Goal: Task Accomplishment & Management: Use online tool/utility

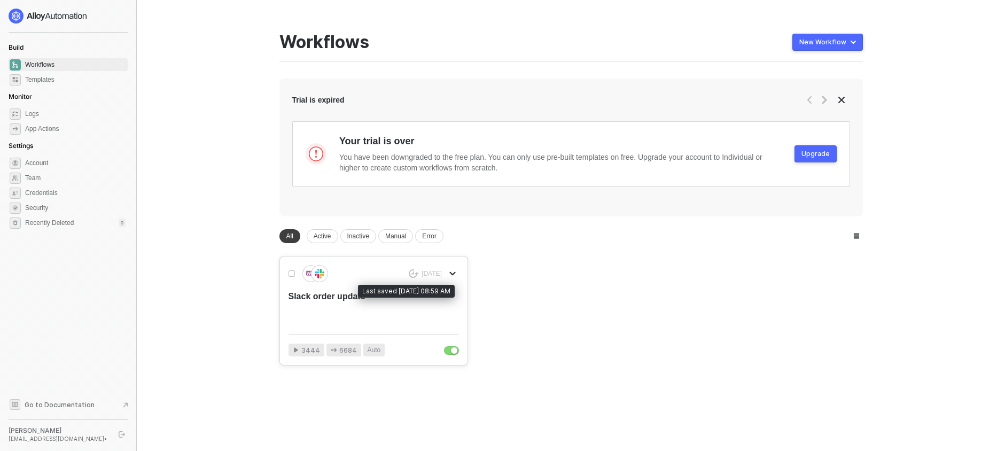
click at [424, 277] on div "17 months ago" at bounding box center [432, 273] width 20 height 9
click at [457, 276] on button "button" at bounding box center [452, 273] width 13 height 13
click at [333, 284] on div "17 months ago Rename Duplicate Delete Publish as Template Slack order update" at bounding box center [374, 295] width 170 height 61
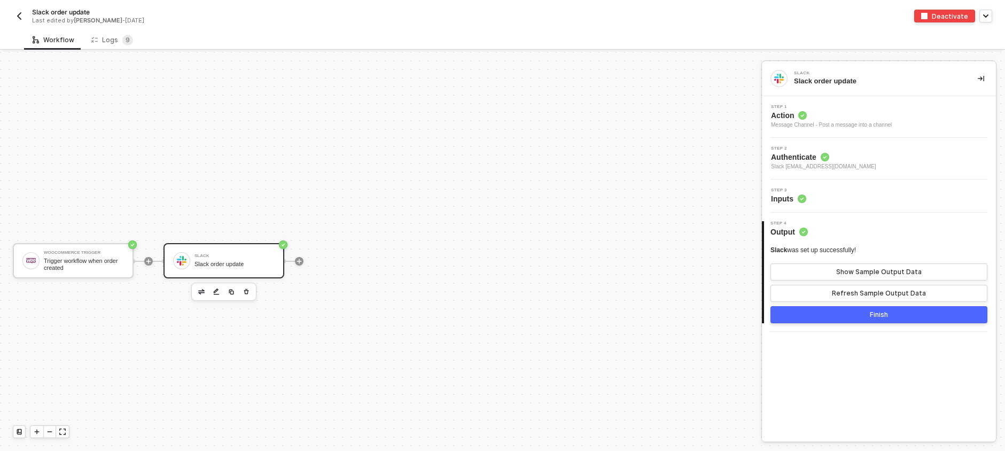
scroll to position [20, 0]
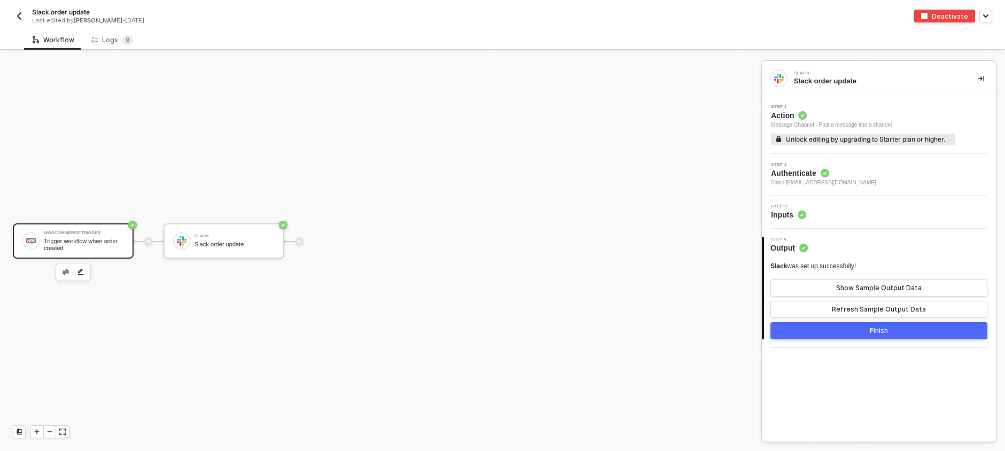
click at [87, 241] on div "Trigger workflow when order created" at bounding box center [84, 244] width 80 height 13
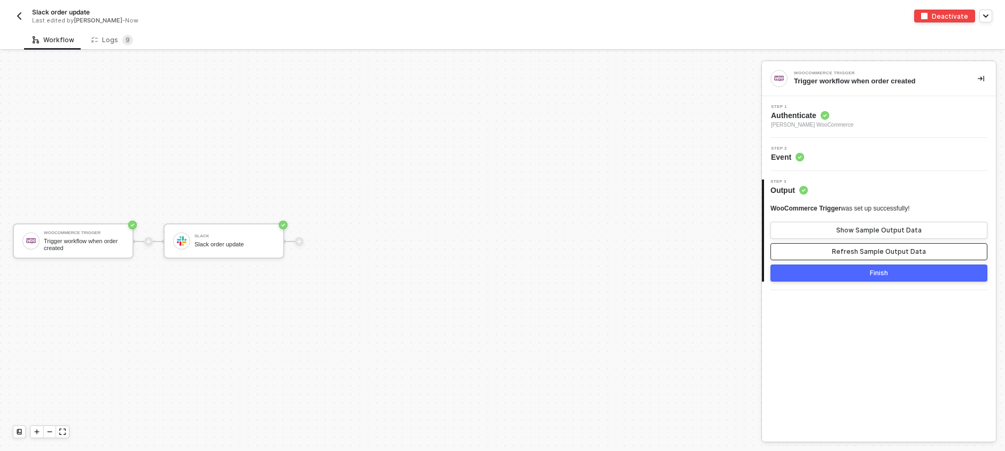
click at [820, 255] on button "Refresh Sample Output Data" at bounding box center [878, 251] width 217 height 17
click at [980, 75] on icon "icon-collapse-right" at bounding box center [981, 78] width 6 height 6
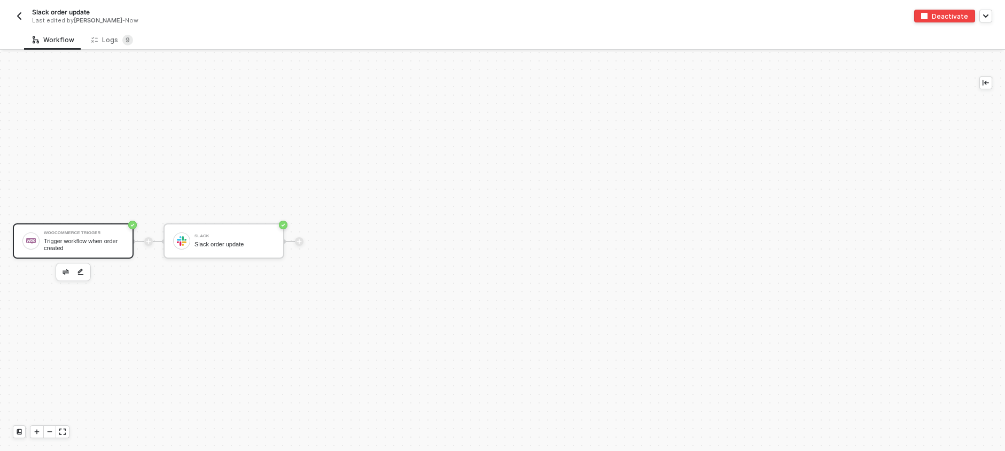
click at [100, 245] on div "Trigger workflow when order created" at bounding box center [84, 244] width 80 height 13
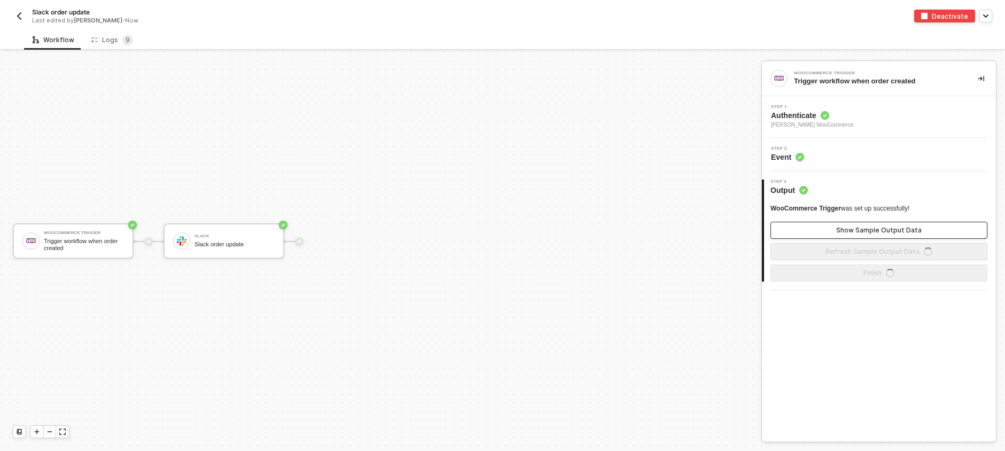
click at [809, 228] on button "Show Sample Output Data" at bounding box center [878, 230] width 217 height 17
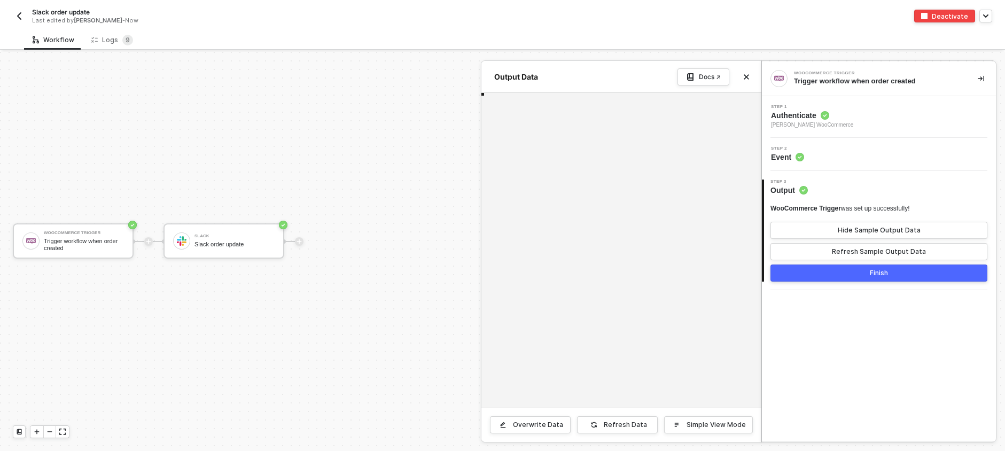
type textarea "{ "id": 1584546, "parent_id": 0, "status": "on-hold", "currency": "USD", "versi…"
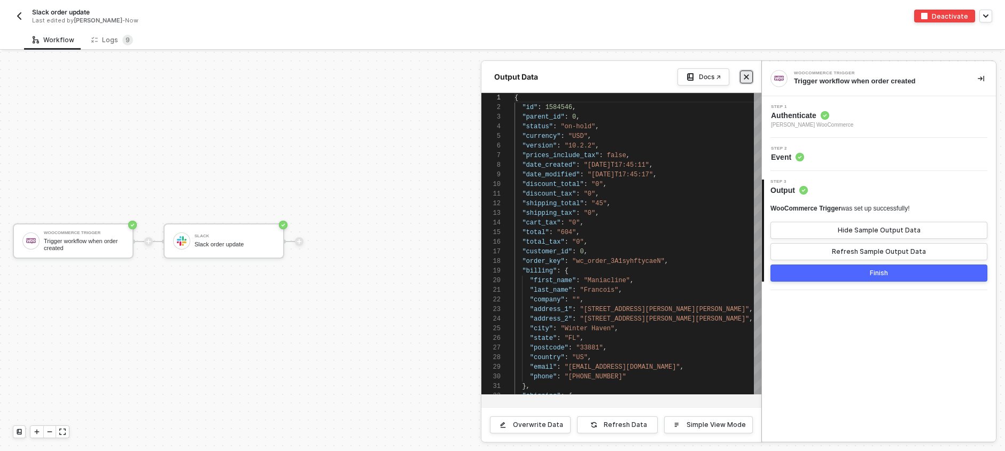
click at [749, 77] on icon "icon-close" at bounding box center [746, 77] width 6 height 6
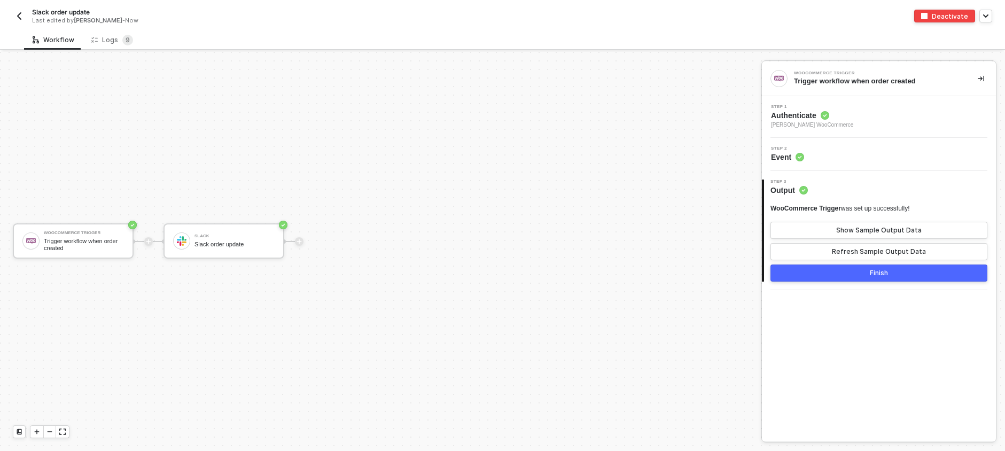
click at [801, 111] on span "Authenticate" at bounding box center [812, 115] width 82 height 11
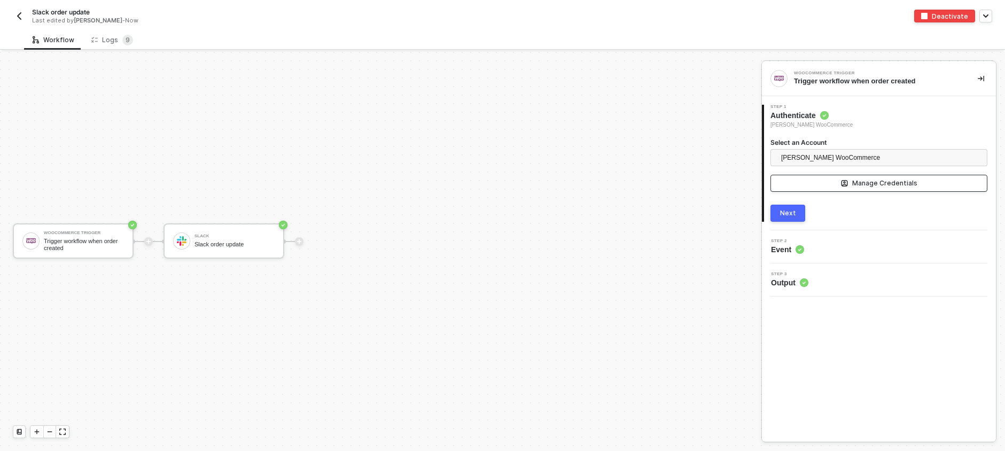
click at [872, 183] on div "Manage Credentials" at bounding box center [884, 183] width 65 height 9
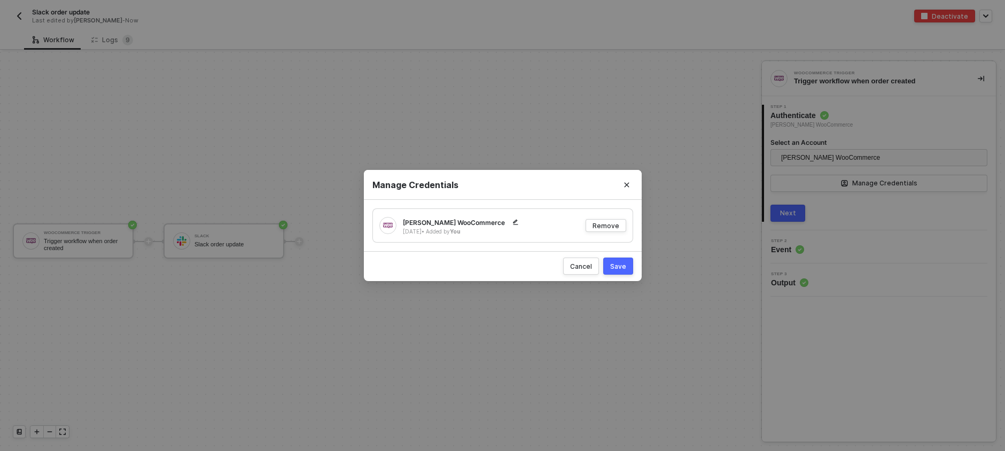
click at [612, 268] on div "Save" at bounding box center [618, 266] width 16 height 9
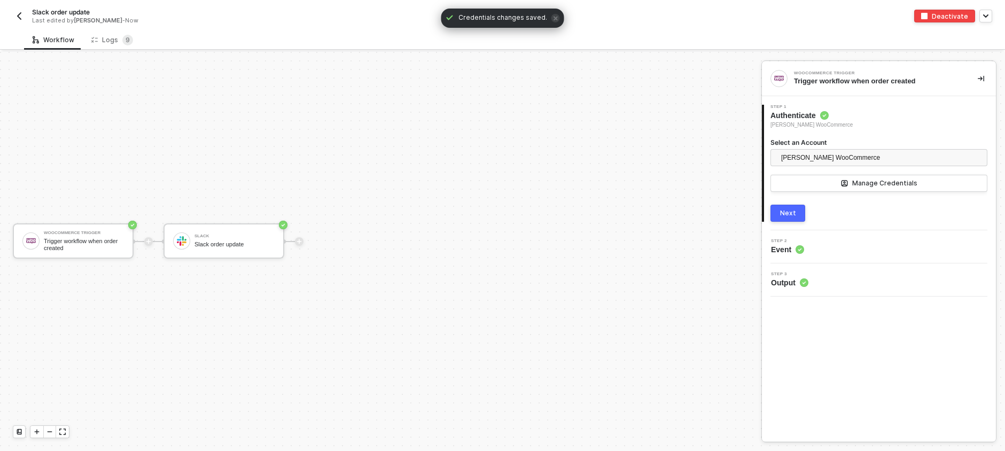
click at [787, 212] on div "Next" at bounding box center [788, 213] width 16 height 9
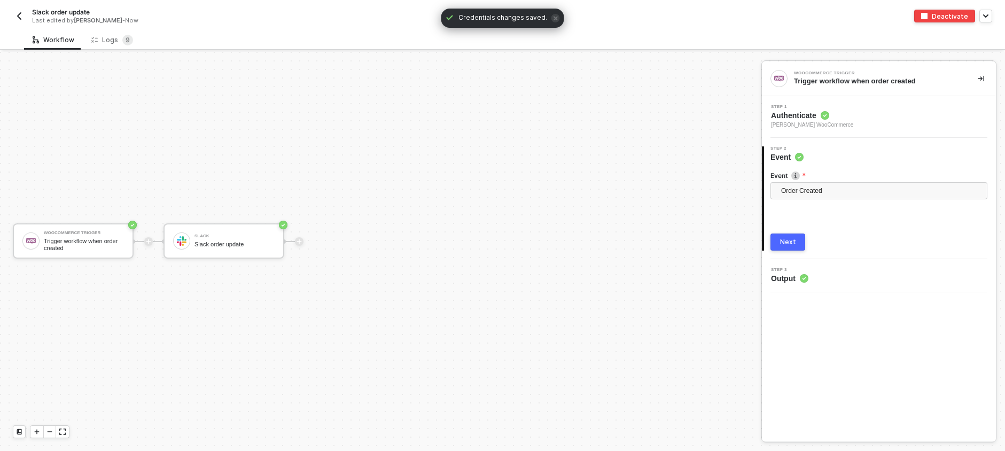
click at [786, 244] on div "Next" at bounding box center [788, 242] width 16 height 9
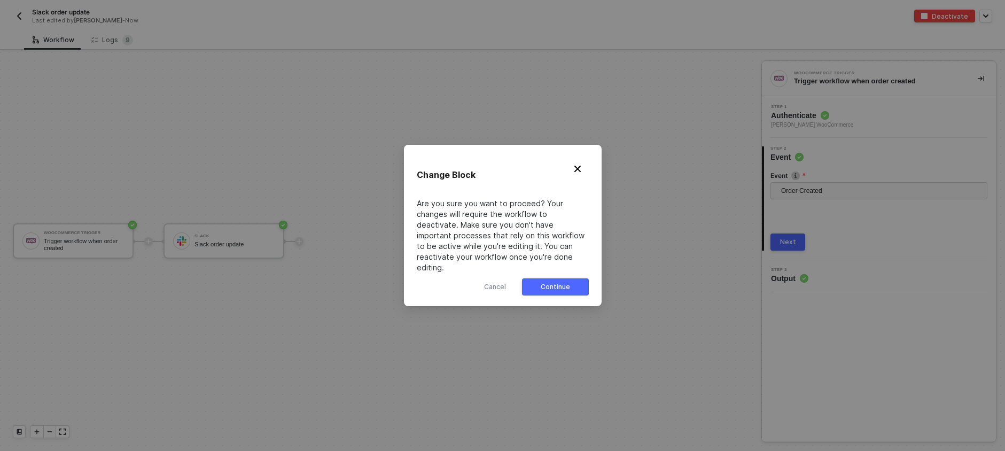
click at [560, 286] on button "Continue" at bounding box center [555, 286] width 67 height 17
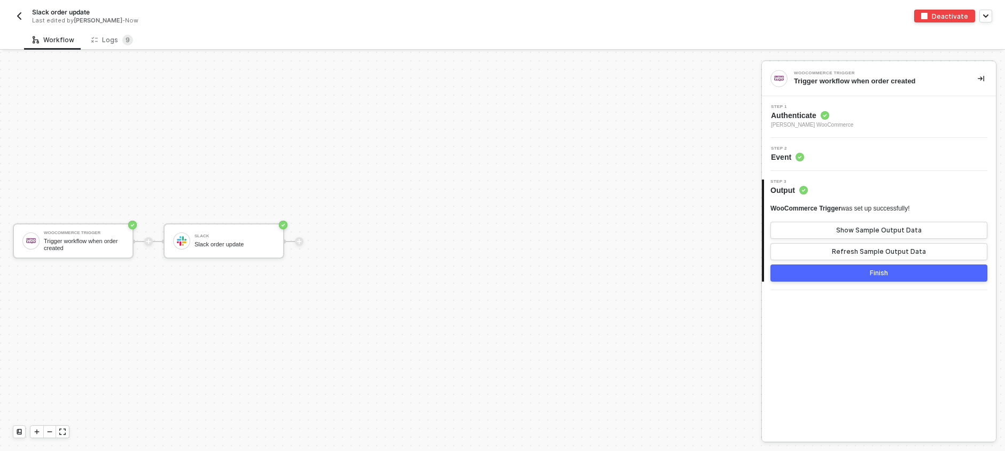
click at [805, 115] on span "Authenticate" at bounding box center [812, 115] width 82 height 11
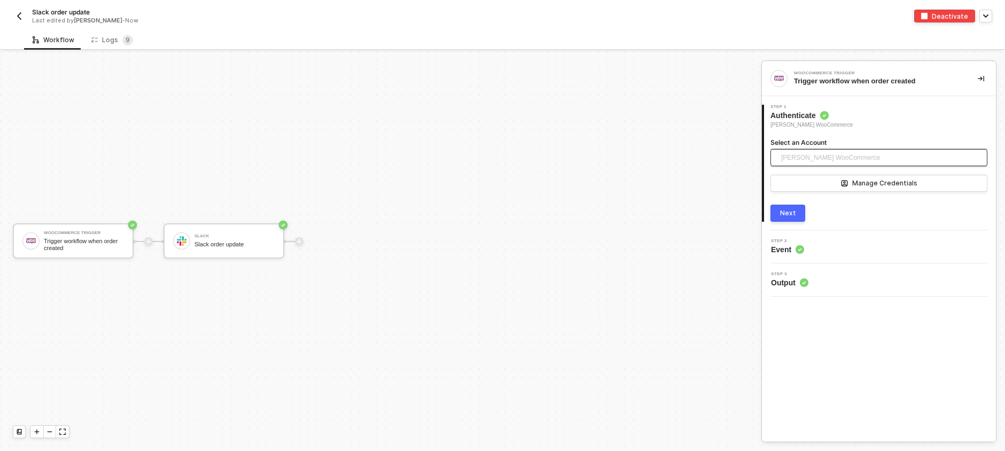
click at [864, 158] on span "[PERSON_NAME] WooCommerce" at bounding box center [830, 158] width 99 height 16
click at [866, 183] on span "[PERSON_NAME] WooCommerce" at bounding box center [845, 182] width 132 height 12
click at [874, 184] on div "Manage Credentials" at bounding box center [884, 183] width 65 height 9
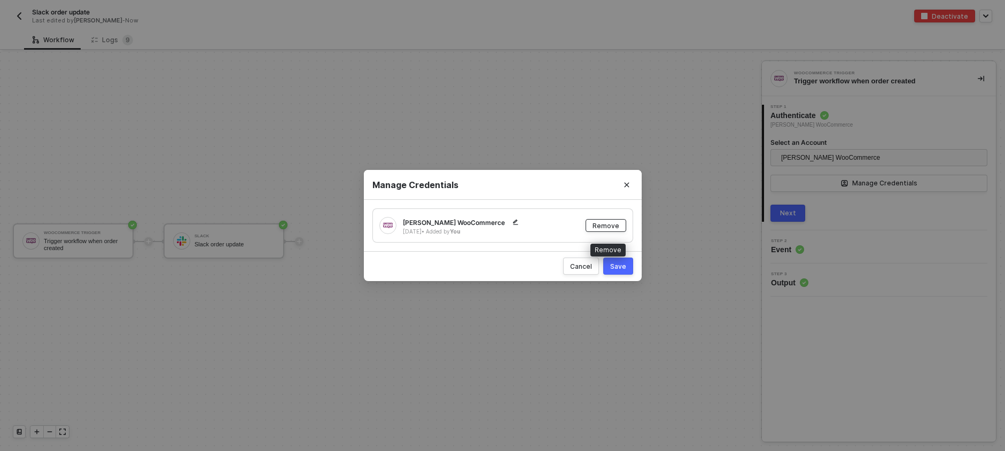
click at [616, 225] on div "Remove" at bounding box center [606, 225] width 27 height 9
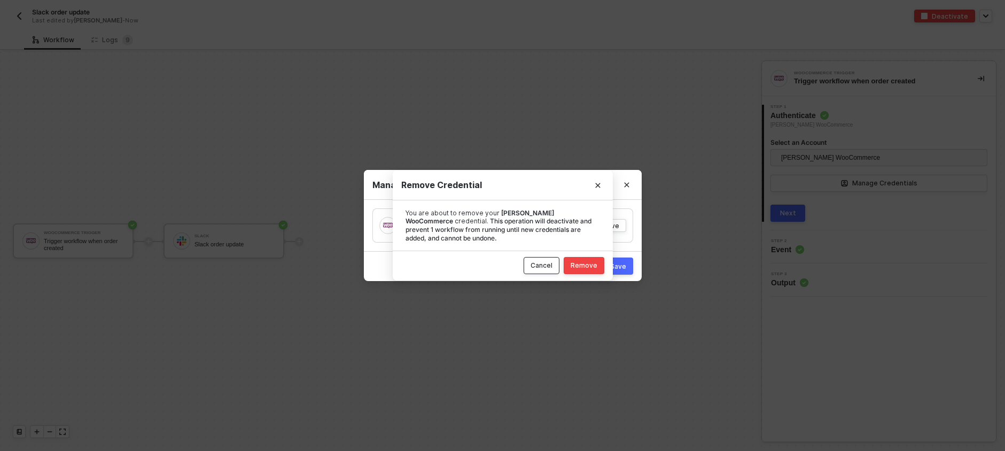
click at [536, 268] on div "Cancel" at bounding box center [542, 265] width 22 height 9
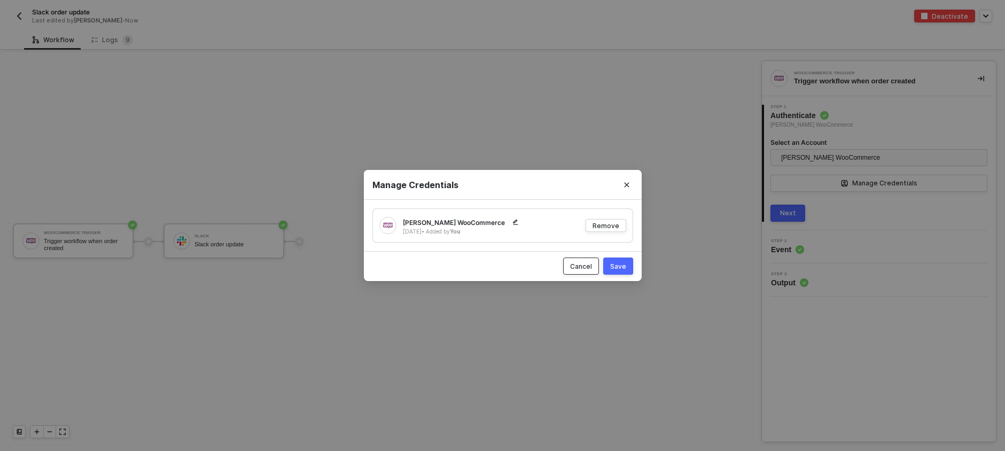
click at [588, 270] on div "Cancel" at bounding box center [581, 266] width 22 height 9
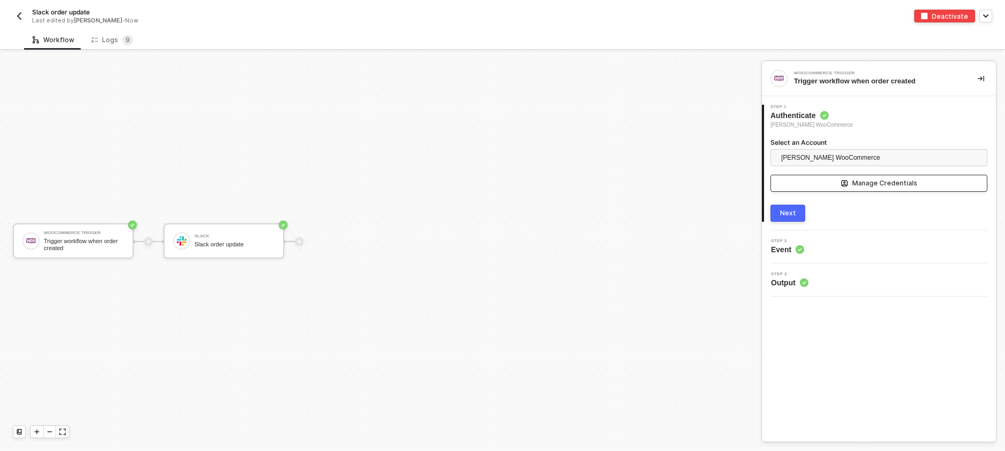
click at [884, 180] on div "Manage Credentials" at bounding box center [884, 183] width 65 height 9
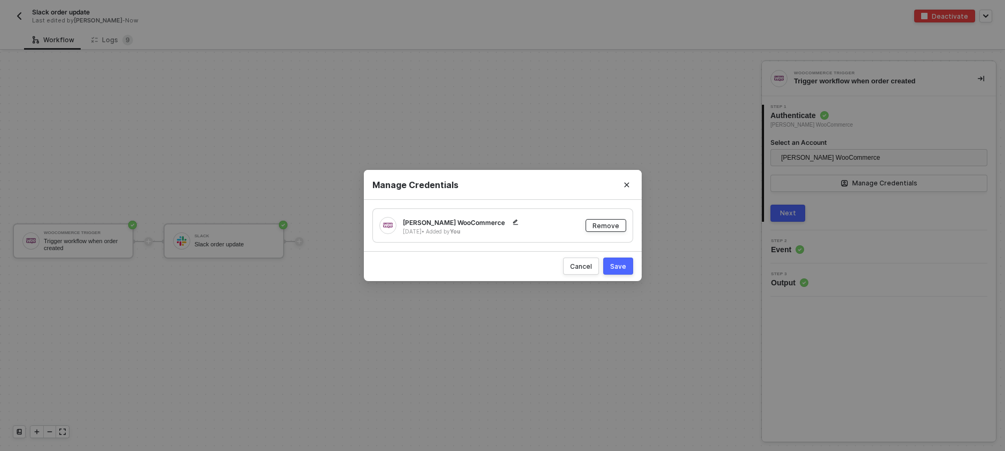
click at [603, 226] on div "Remove" at bounding box center [606, 225] width 27 height 9
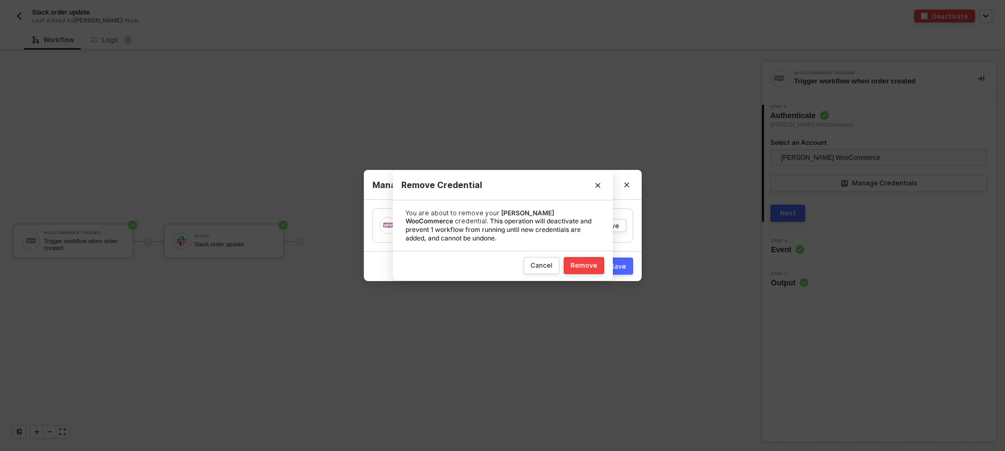
click at [584, 261] on div "Remove" at bounding box center [584, 265] width 27 height 9
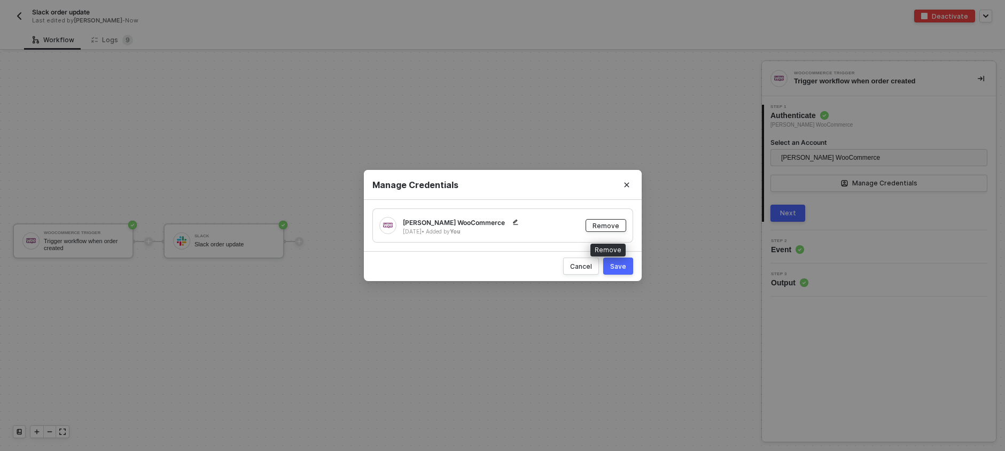
click at [615, 228] on div "Remove" at bounding box center [606, 225] width 27 height 9
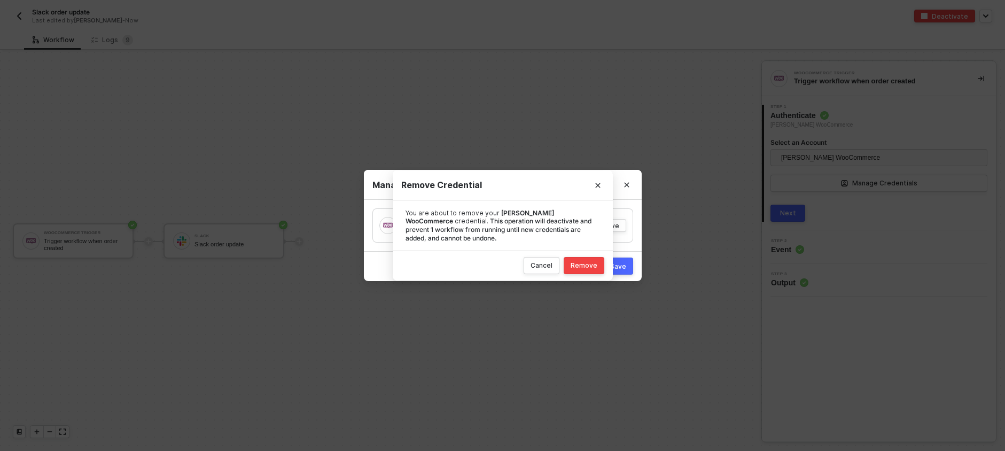
click at [595, 267] on div "Remove" at bounding box center [584, 265] width 27 height 9
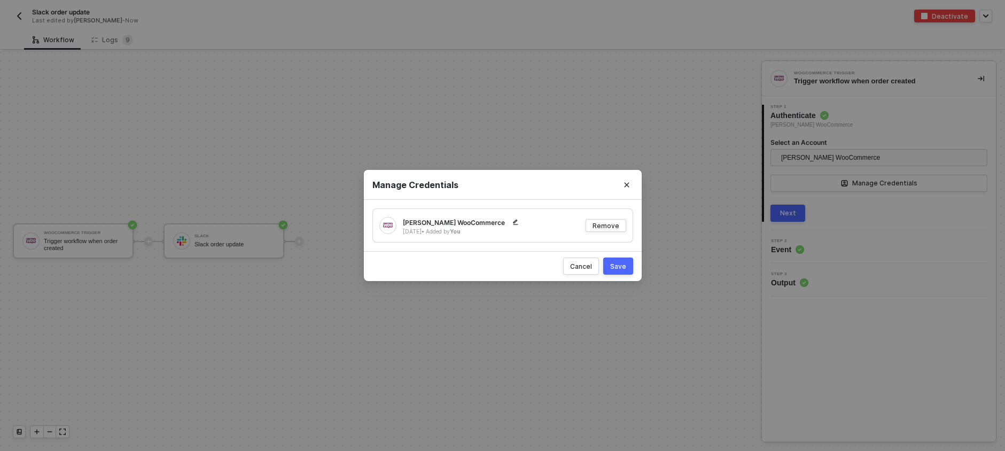
click at [618, 271] on button "Save" at bounding box center [618, 266] width 30 height 17
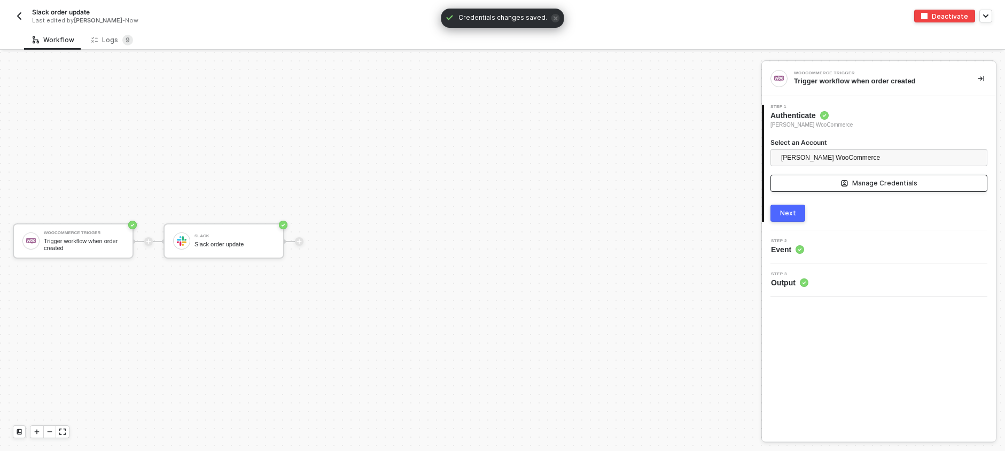
click at [874, 182] on div "Manage Credentials" at bounding box center [884, 183] width 65 height 9
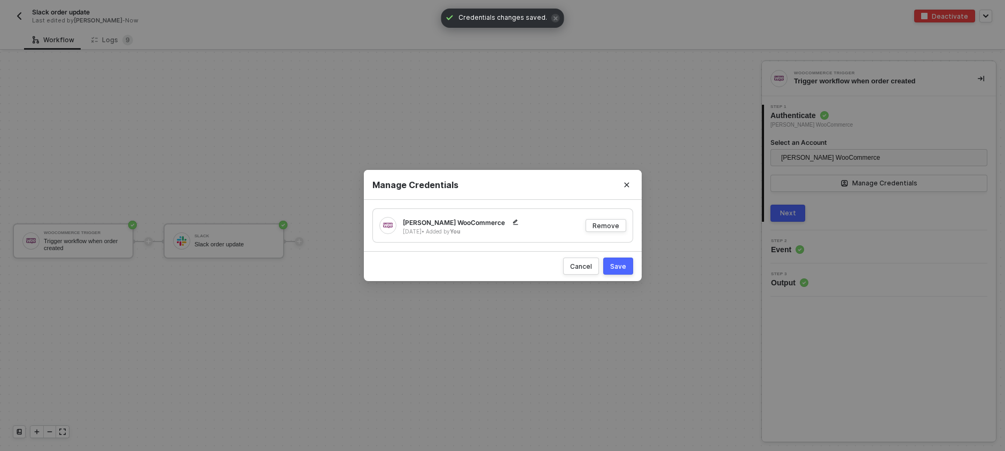
click at [615, 268] on div "Save" at bounding box center [618, 266] width 16 height 9
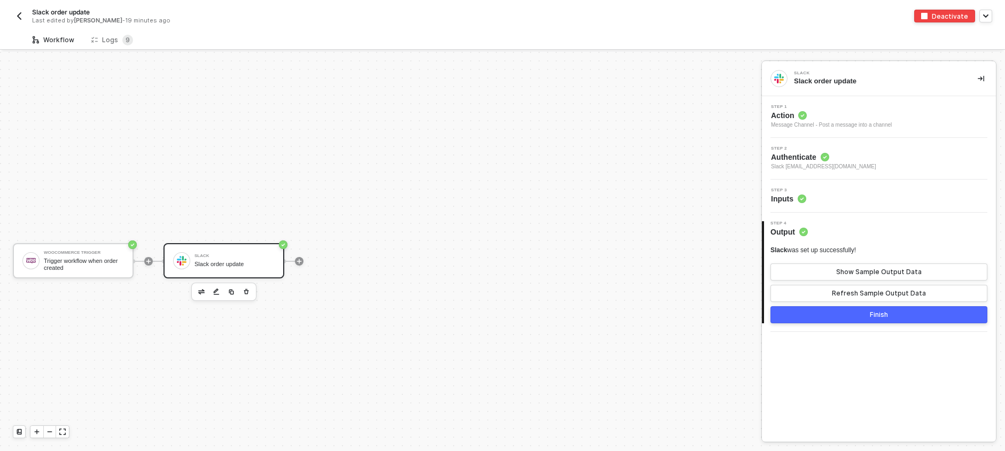
scroll to position [20, 0]
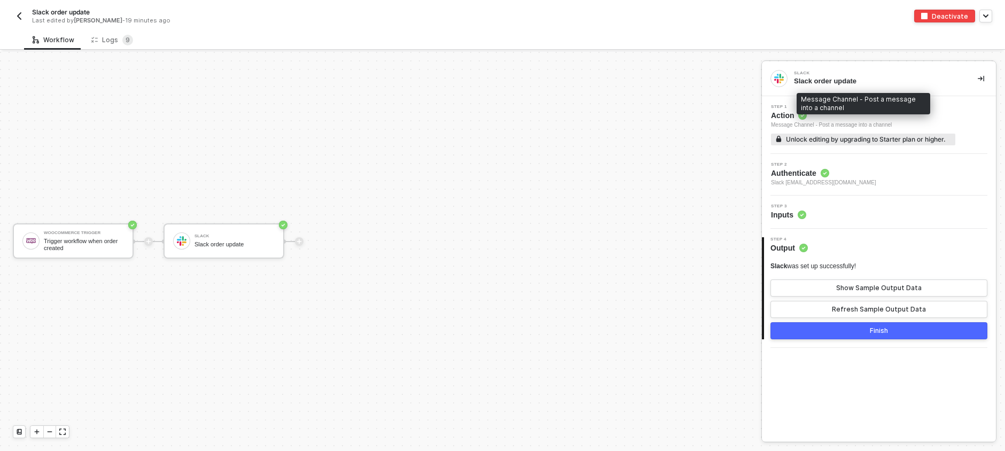
click at [950, 122] on div "Message Channel - Post a message into a channel" at bounding box center [863, 125] width 184 height 9
click at [872, 177] on div "Step 2 Authenticate Slack [EMAIL_ADDRESS][DOMAIN_NAME]" at bounding box center [880, 174] width 231 height 25
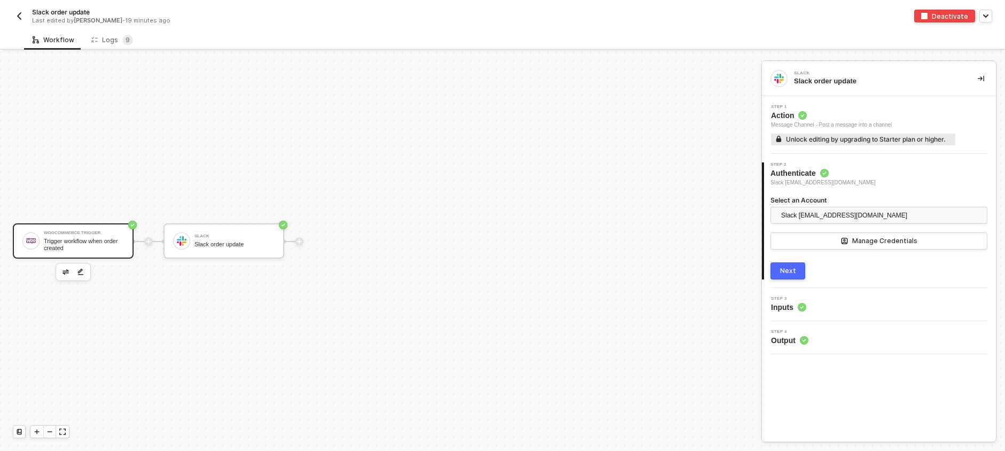
click at [54, 238] on div "Trigger workflow when order created" at bounding box center [84, 244] width 80 height 13
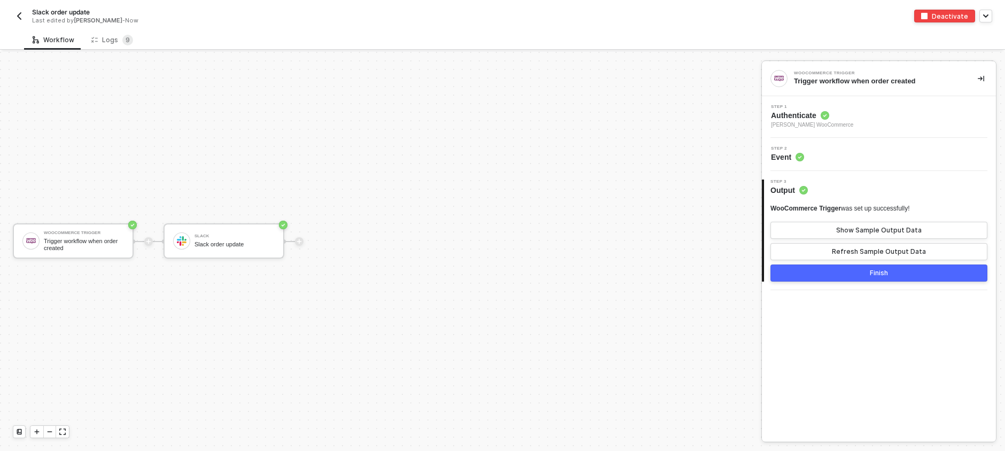
click at [847, 115] on div "Step 1 Authenticate [PERSON_NAME] WooCommerce" at bounding box center [880, 117] width 231 height 25
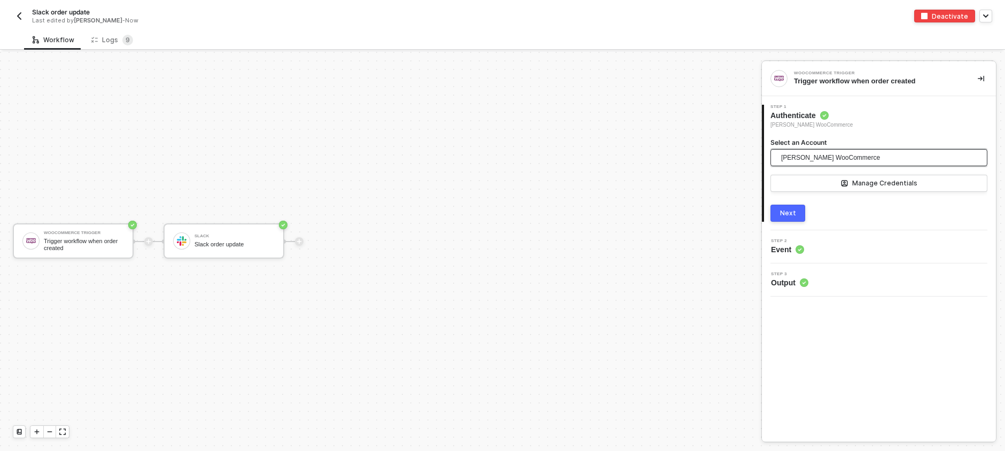
click at [877, 154] on span "[PERSON_NAME] WooCommerce" at bounding box center [876, 157] width 190 height 17
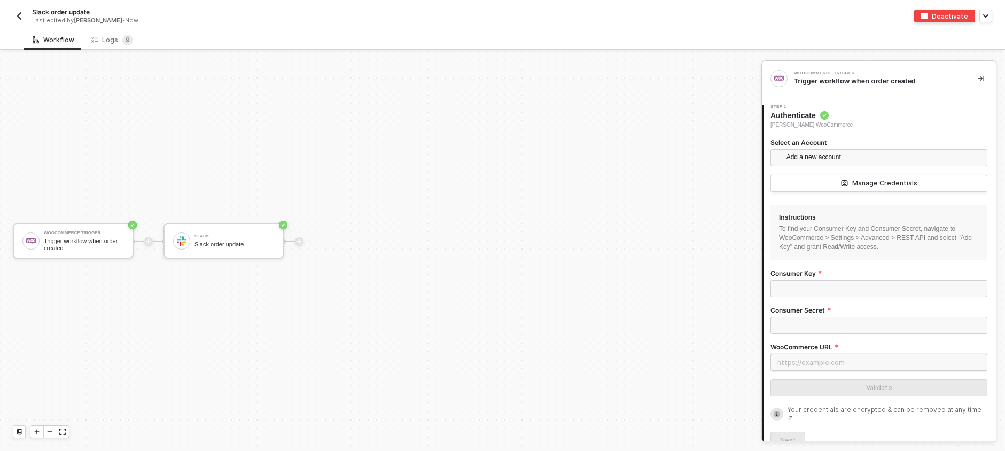
click at [855, 359] on input "WooCommerce URL" at bounding box center [878, 362] width 217 height 17
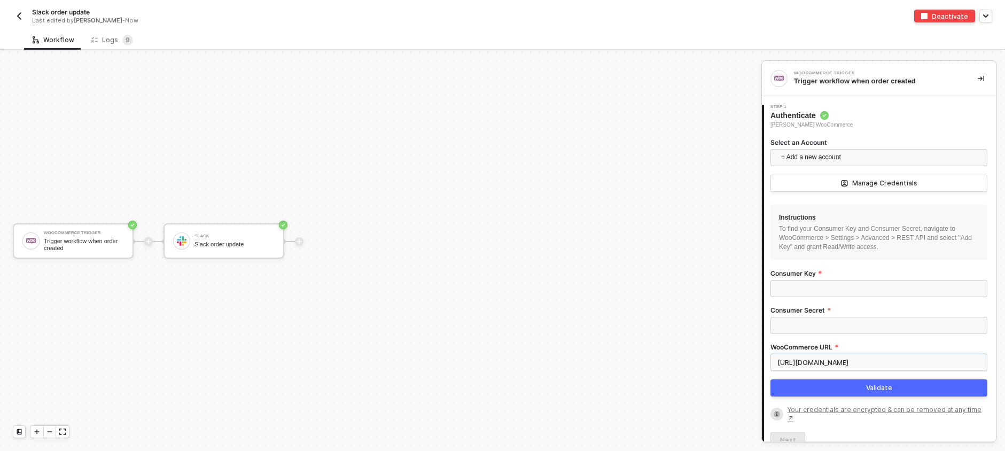
type input "[URL][DOMAIN_NAME]"
click at [836, 292] on input "Consumer Key" at bounding box center [878, 288] width 217 height 17
paste input "ck_87c4c16d5316b6b3e68b9639dc9fc23ba2dbaaa1"
type input "ck_87c4c16d5316b6b3e68b9639dc9fc23ba2dbaaa1"
click at [869, 322] on input "Consumer Secret" at bounding box center [878, 325] width 217 height 17
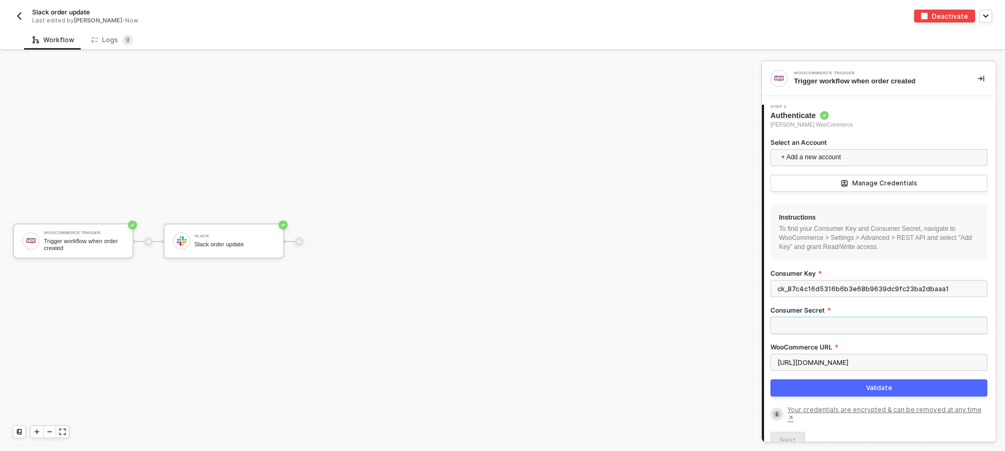
paste input "cs_6b4aad0264f90c7392024bdf1739b7eb3a44dbb1"
type input "cs_6b4aad0264f90c7392024bdf1739b7eb3a44dbb1"
click at [949, 253] on div "Instructions To find your Consumer Key and Consumer Secret, navigate to WooComm…" at bounding box center [878, 233] width 217 height 56
click at [898, 389] on button "Validate" at bounding box center [878, 387] width 217 height 17
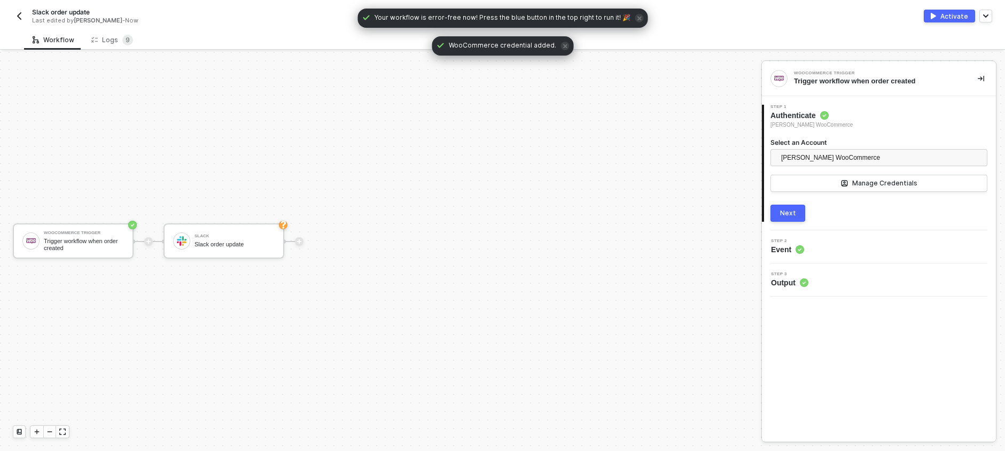
click at [792, 213] on div "Next" at bounding box center [788, 213] width 16 height 9
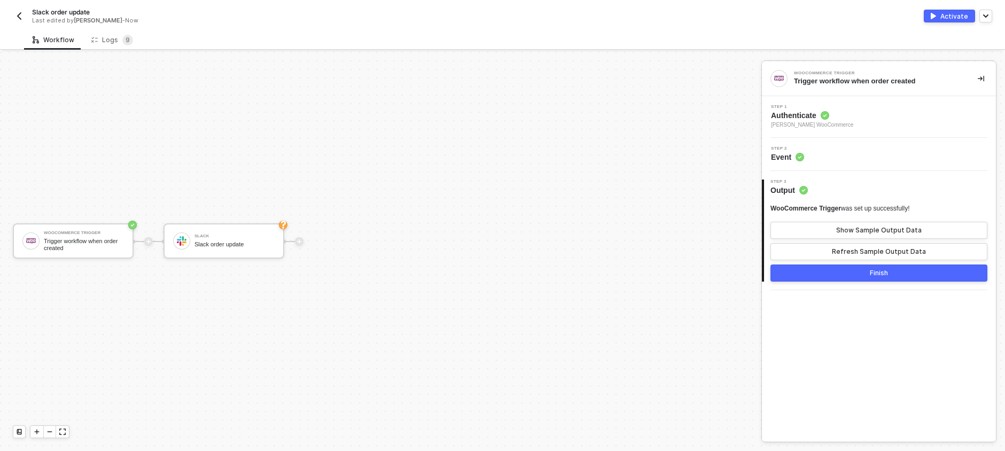
click at [868, 273] on button "Finish" at bounding box center [878, 272] width 217 height 17
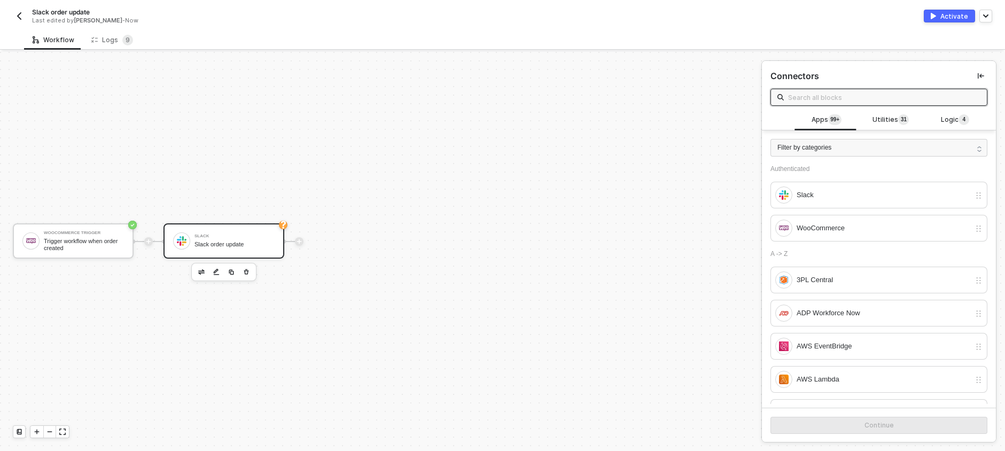
click at [225, 236] on div "Slack" at bounding box center [234, 236] width 80 height 4
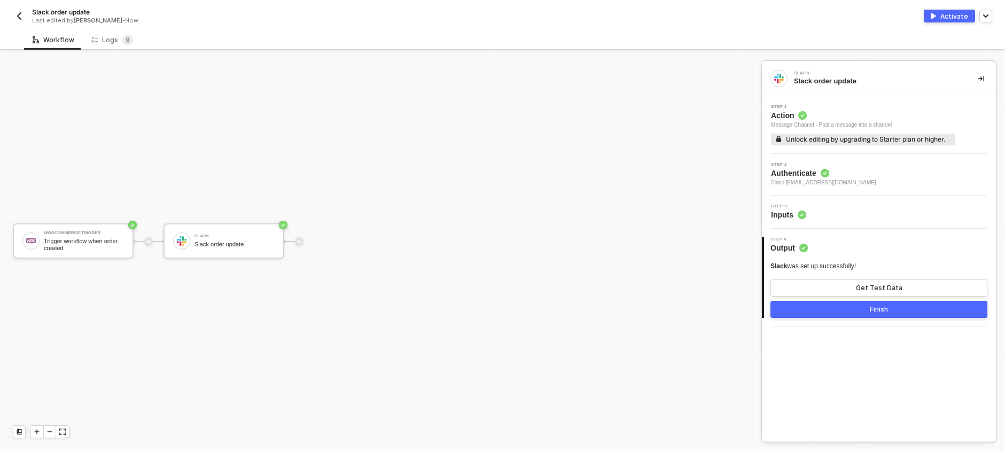
click at [849, 183] on div "Step 2 Authenticate Slack [EMAIL_ADDRESS][DOMAIN_NAME]" at bounding box center [880, 174] width 231 height 25
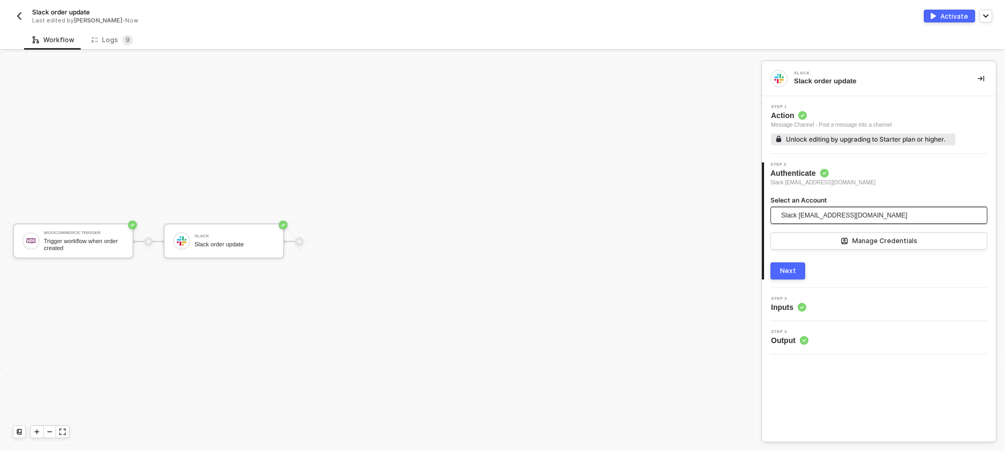
click at [849, 212] on span "Slack [EMAIL_ADDRESS][DOMAIN_NAME]" at bounding box center [844, 215] width 126 height 16
click at [913, 392] on div "Slack Slack order update Step 1 Action Message Channel - Post a message into a …" at bounding box center [879, 251] width 234 height 380
click at [784, 280] on div "2 Step 2 Authenticate Slack [EMAIL_ADDRESS][DOMAIN_NAME] Select an Account Slac…" at bounding box center [879, 221] width 234 height 134
click at [784, 272] on div "Next" at bounding box center [788, 271] width 16 height 9
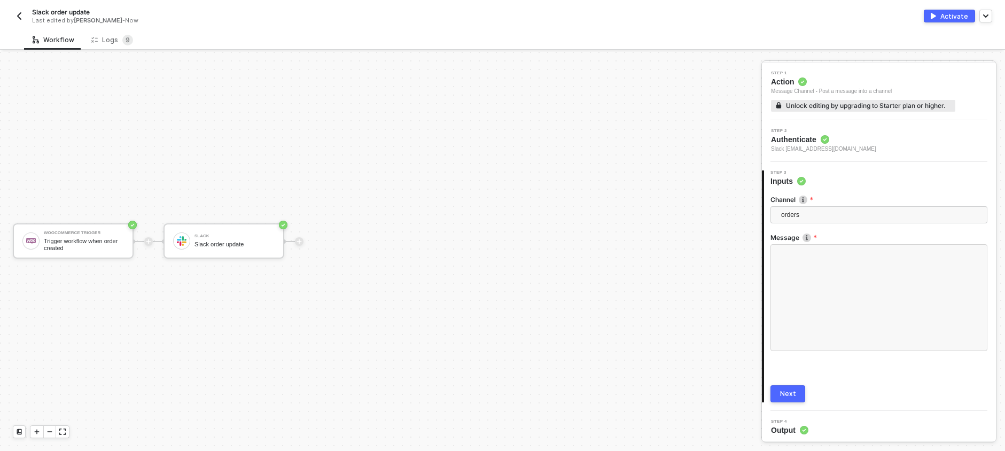
scroll to position [36, 0]
click at [788, 390] on div "Next" at bounding box center [788, 391] width 16 height 9
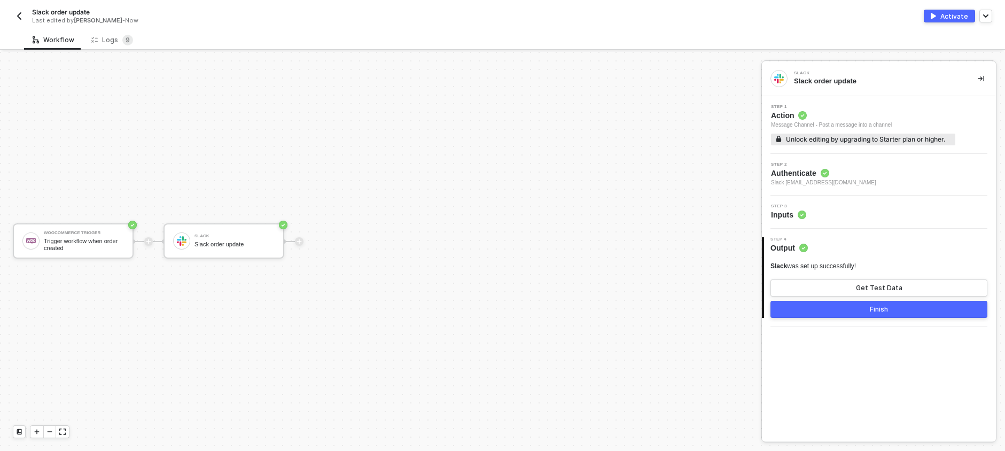
scroll to position [0, 0]
click at [824, 217] on div "Step 3 Inputs" at bounding box center [880, 212] width 231 height 16
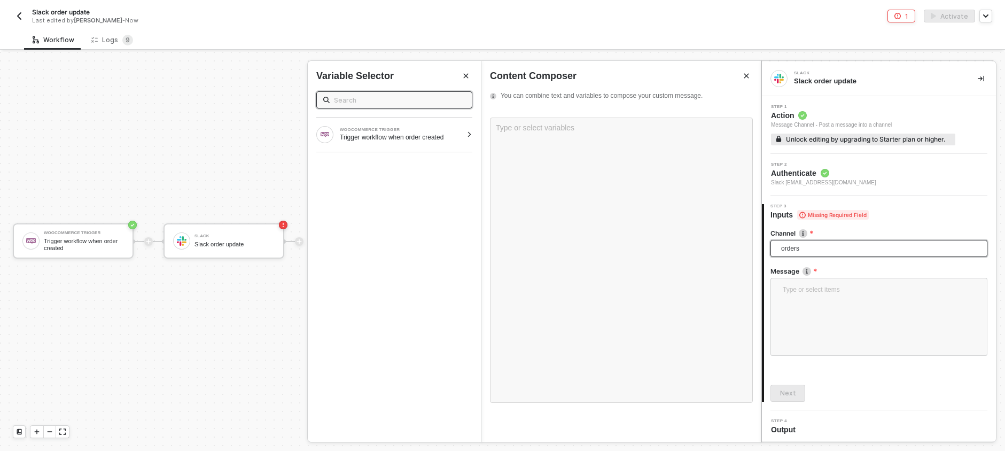
scroll to position [2, 0]
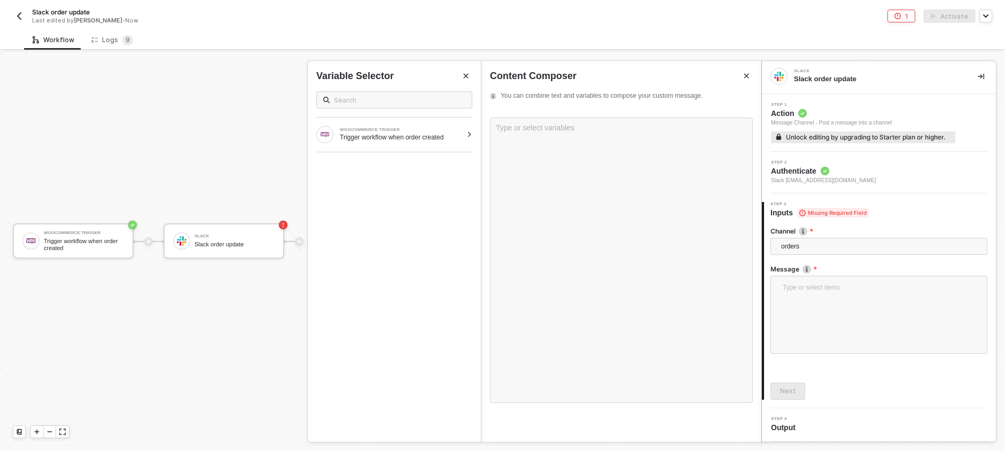
click at [465, 76] on icon "Close" at bounding box center [466, 76] width 5 height 5
click at [747, 74] on icon "Close" at bounding box center [746, 76] width 5 height 5
click at [906, 171] on div "Step 2 Authenticate Slack [EMAIL_ADDRESS][DOMAIN_NAME]" at bounding box center [880, 172] width 231 height 25
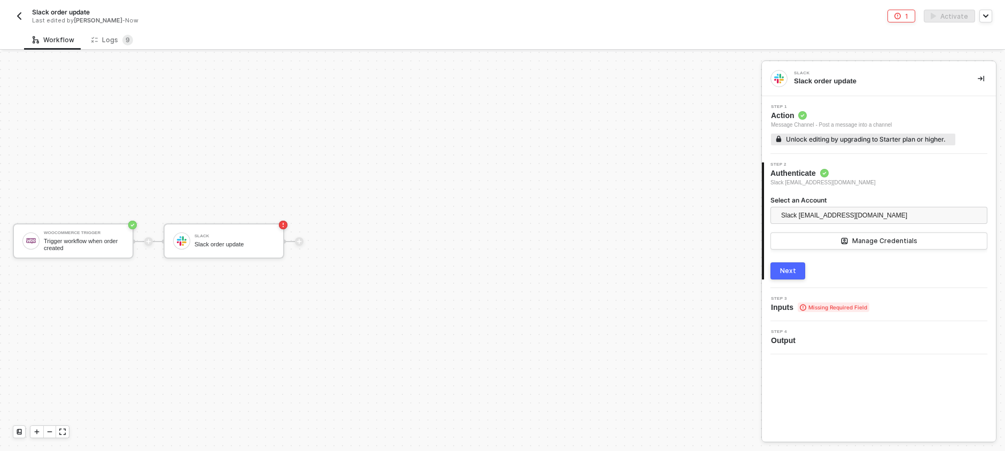
click at [786, 270] on div "Next" at bounding box center [788, 271] width 16 height 9
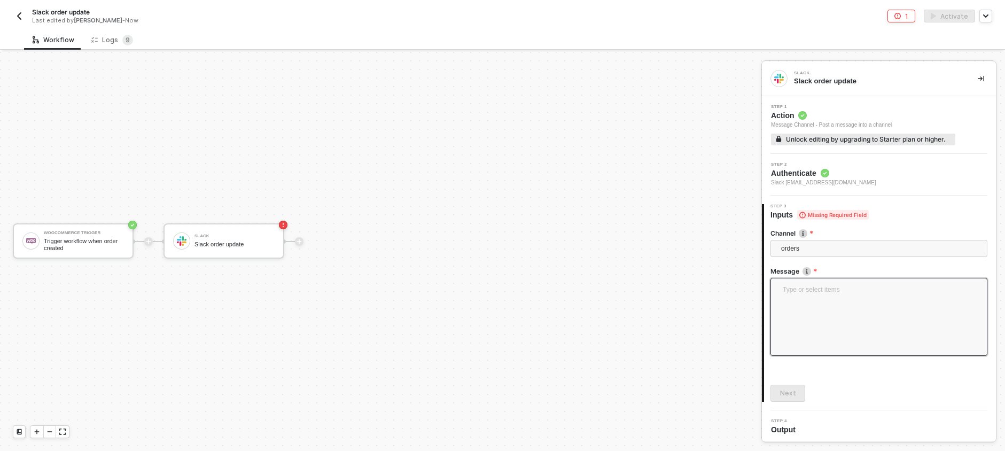
click at [826, 286] on textarea at bounding box center [879, 315] width 204 height 65
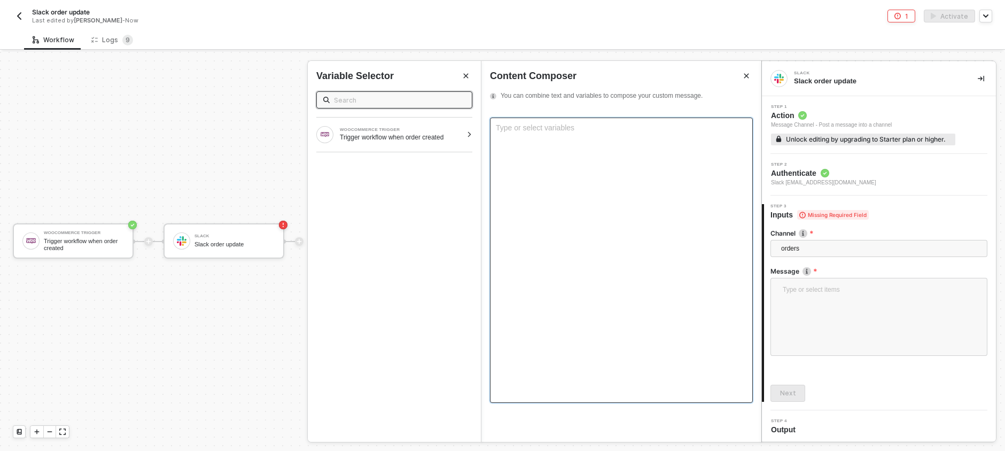
click at [712, 196] on div "Type or select variables ﻿" at bounding box center [621, 260] width 263 height 285
click at [743, 73] on icon "Close" at bounding box center [746, 76] width 6 height 6
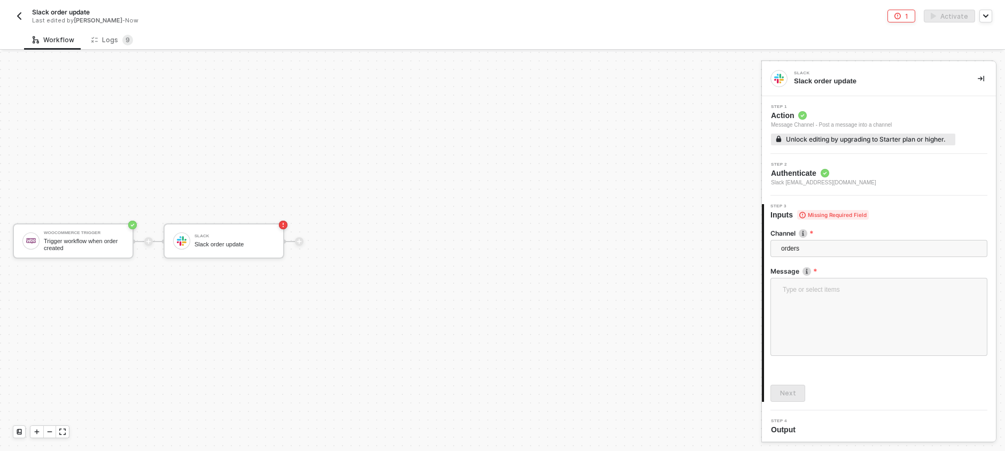
click at [886, 214] on div "Step 3 Inputs Missing Required Field" at bounding box center [880, 212] width 232 height 16
click at [844, 216] on span "Missing Required Field" at bounding box center [833, 215] width 72 height 10
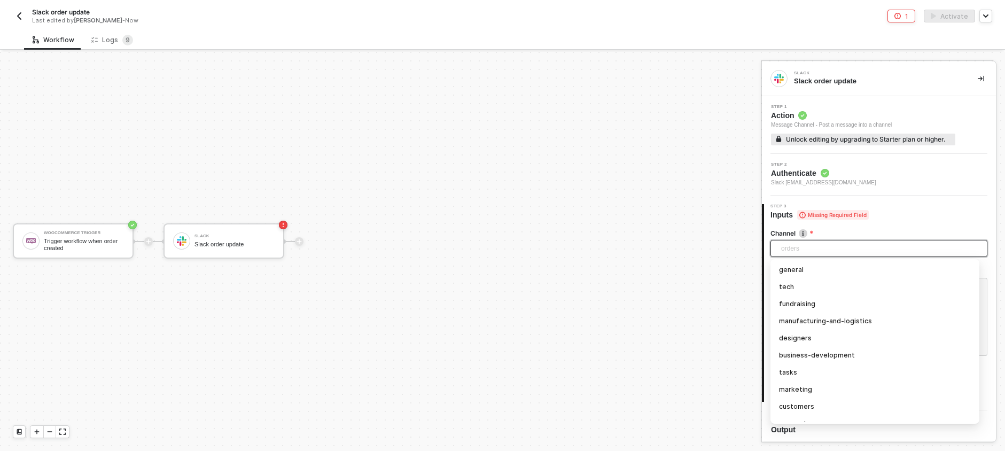
click at [819, 251] on span "orders" at bounding box center [881, 248] width 200 height 16
type input "ord"
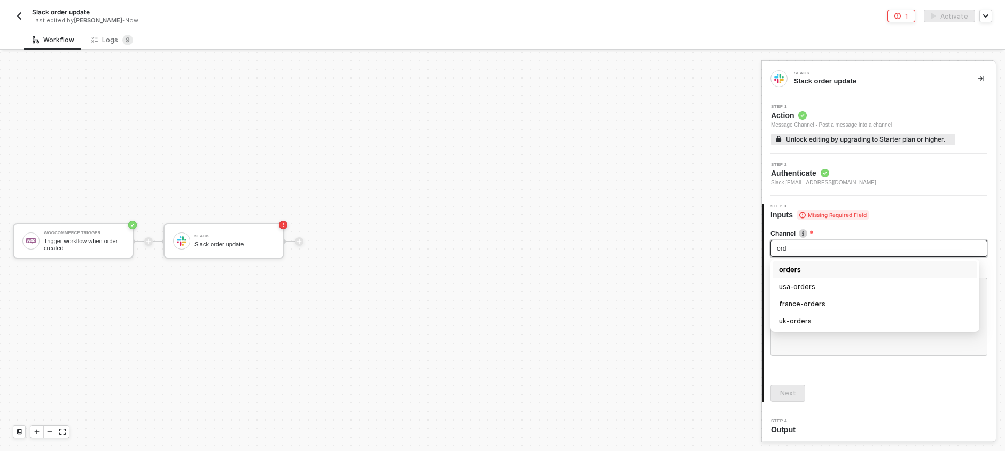
click at [820, 267] on div "orders" at bounding box center [875, 270] width 192 height 12
click at [808, 271] on img at bounding box center [806, 271] width 9 height 9
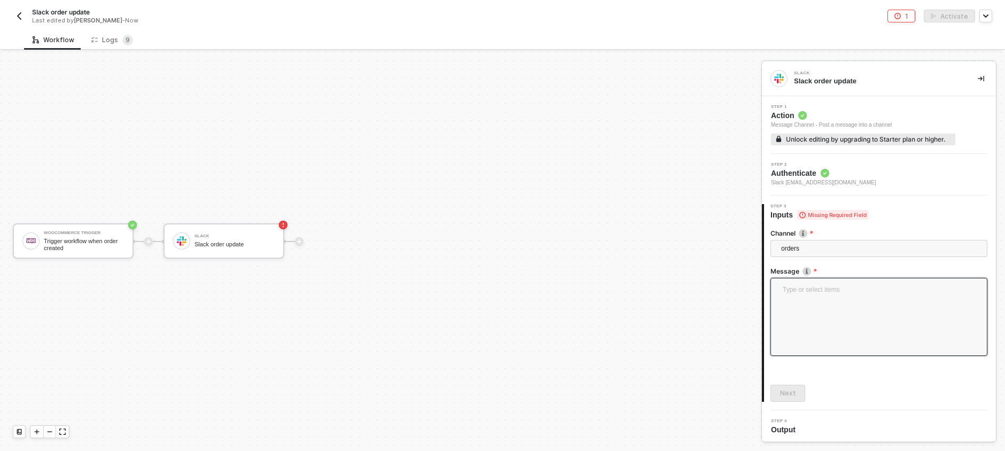
click at [818, 293] on textarea at bounding box center [879, 315] width 204 height 65
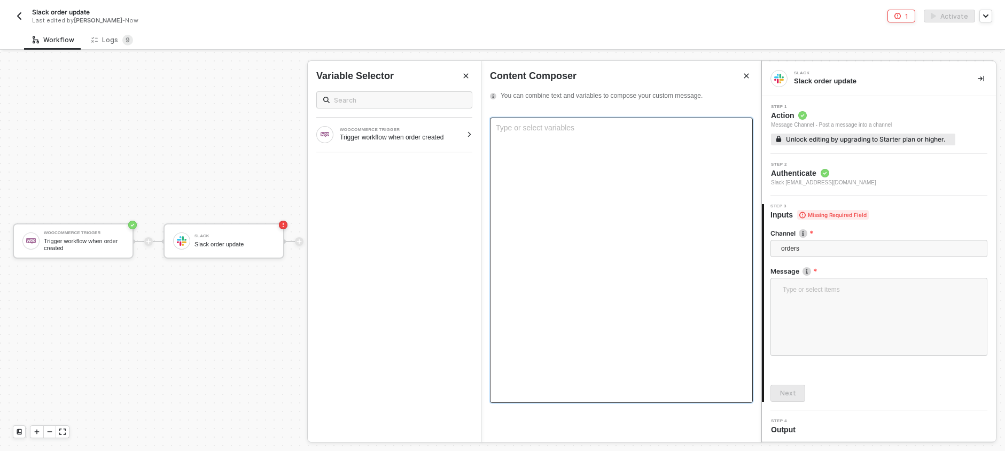
click at [557, 152] on div "Type or select variables ﻿" at bounding box center [621, 260] width 263 height 285
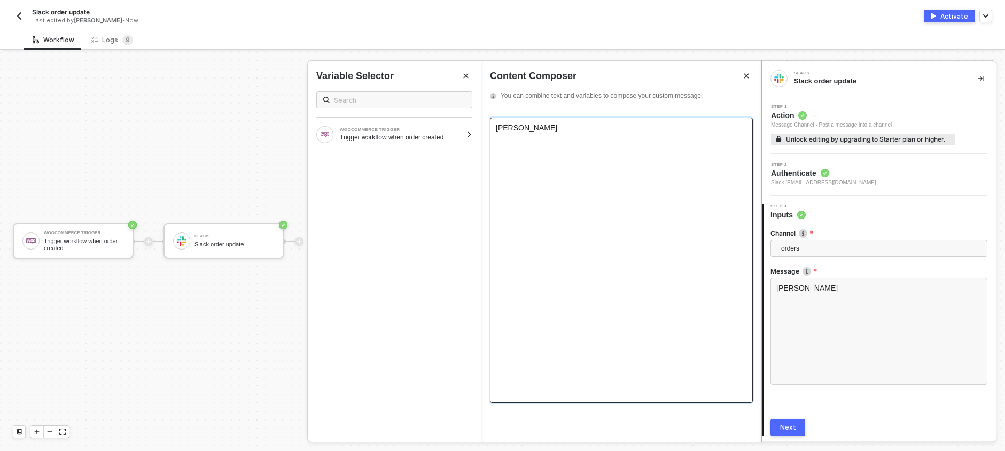
click at [561, 130] on div "[PERSON_NAME]" at bounding box center [621, 127] width 251 height 9
click at [496, 130] on span "[PERSON_NAME] New order" at bounding box center [545, 127] width 98 height 9
click at [520, 128] on span "[PERSON_NAME] New order" at bounding box center [545, 127] width 98 height 9
drag, startPoint x: 541, startPoint y: 127, endPoint x: 578, endPoint y: 128, distance: 36.9
click at [578, 128] on div "[PERSON_NAME] New order" at bounding box center [621, 127] width 251 height 9
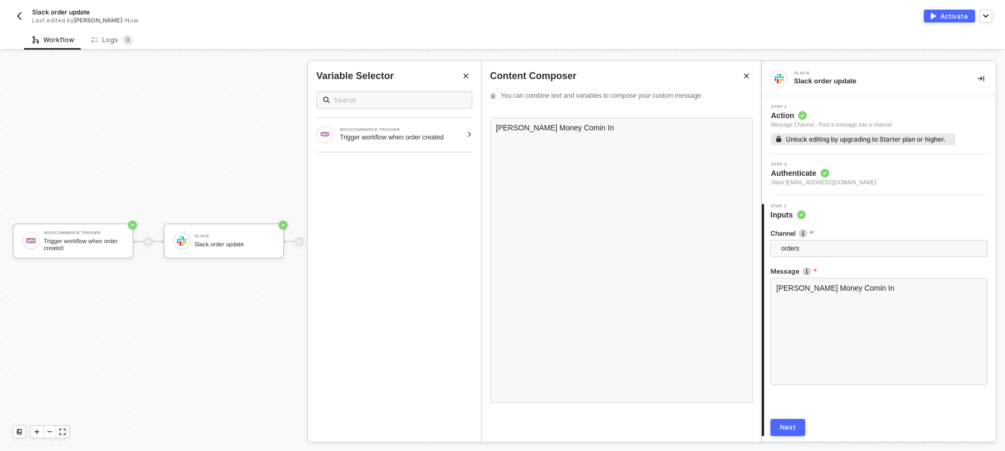
click at [792, 421] on button "Next" at bounding box center [787, 427] width 35 height 17
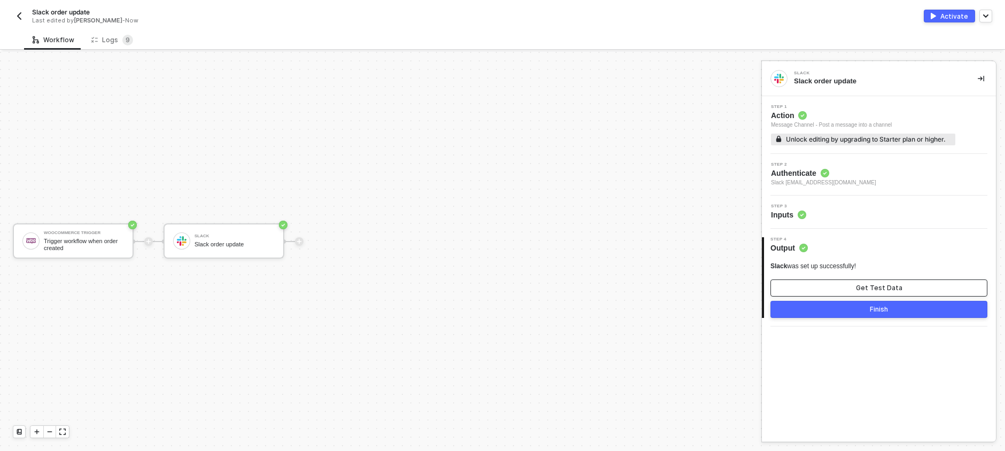
click at [844, 294] on button "Get Test Data" at bounding box center [878, 287] width 217 height 17
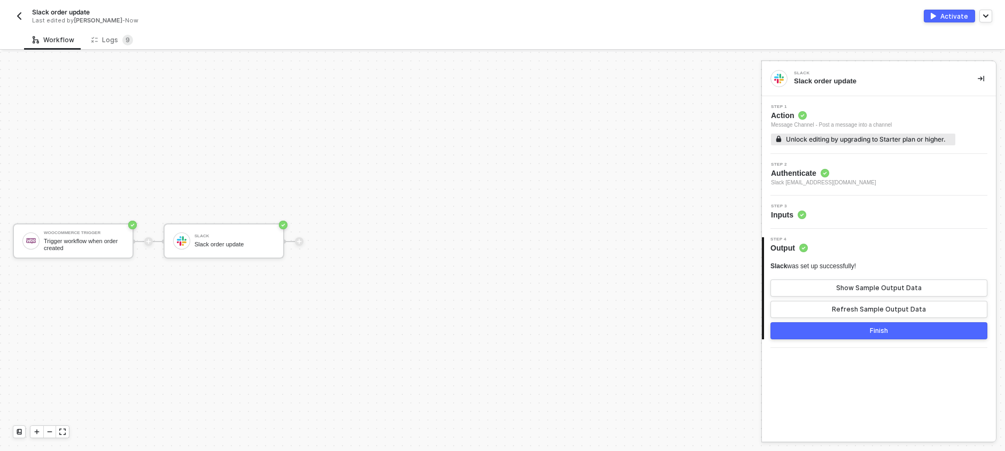
click at [872, 334] on div "Finish" at bounding box center [879, 330] width 18 height 9
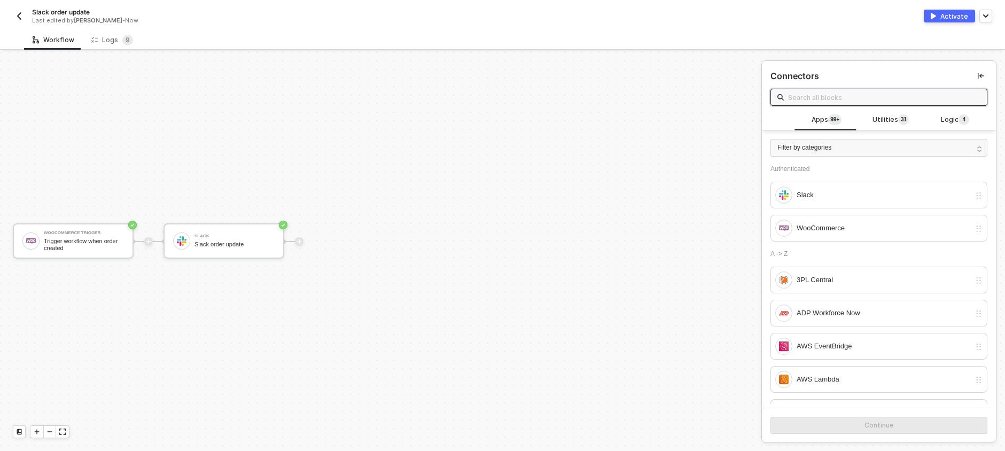
click at [952, 21] on button "Activate" at bounding box center [949, 16] width 51 height 13
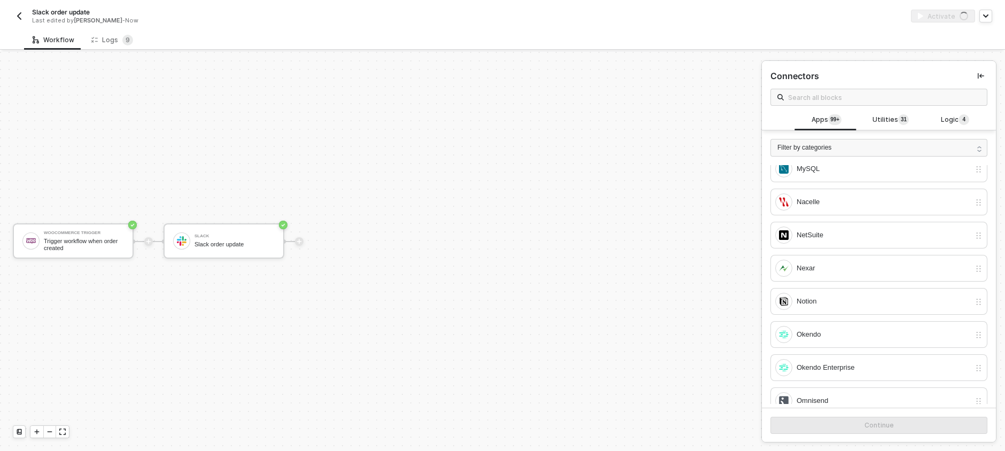
scroll to position [4747, 0]
click at [944, 19] on div "Activate" at bounding box center [954, 16] width 28 height 9
